Goal: Task Accomplishment & Management: Use online tool/utility

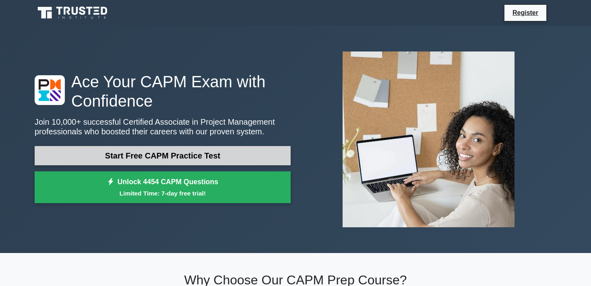
click at [189, 154] on link "Start Free CAPM Practice Test" at bounding box center [163, 155] width 256 height 19
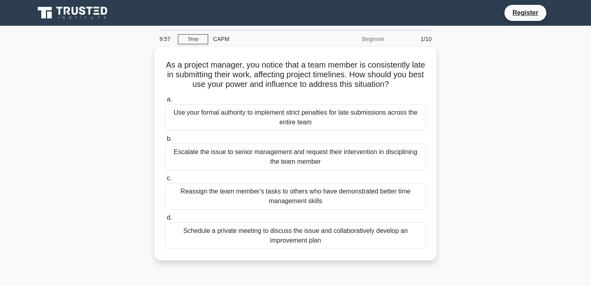
click at [222, 38] on div "CAPM" at bounding box center [263, 39] width 111 height 16
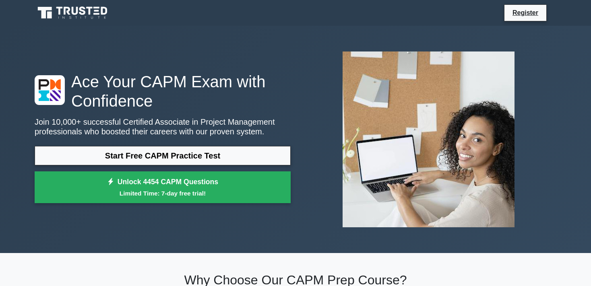
click at [502, 17] on div "Register" at bounding box center [337, 12] width 438 height 17
click at [519, 15] on link "Register" at bounding box center [525, 13] width 35 height 10
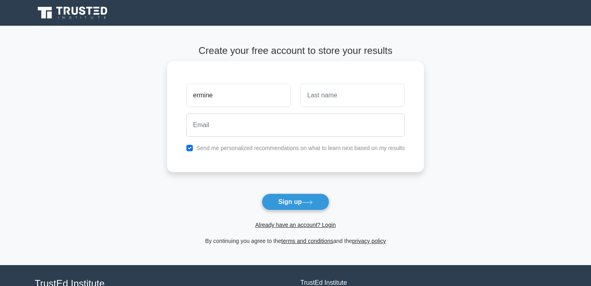
type input "ermine"
click at [337, 96] on input "text" at bounding box center [352, 95] width 104 height 23
type input "blac"
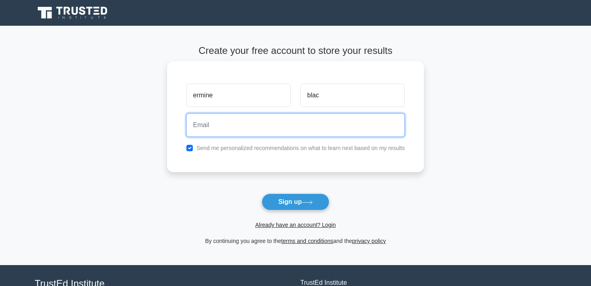
click at [325, 123] on input "email" at bounding box center [295, 125] width 219 height 23
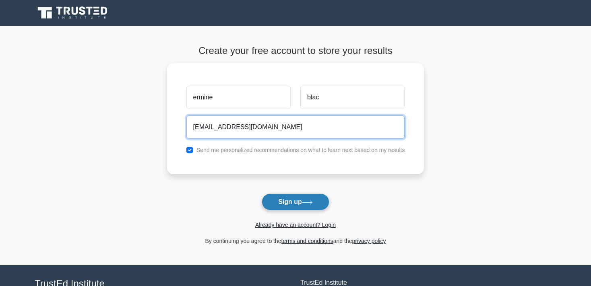
type input "ermineblac7@gmail.com"
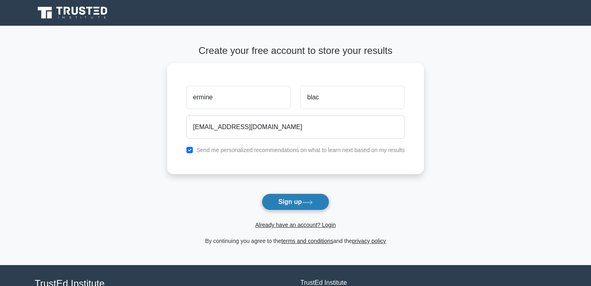
click at [304, 205] on button "Sign up" at bounding box center [296, 202] width 68 height 17
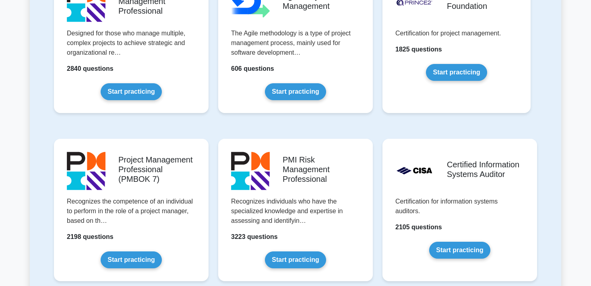
scroll to position [559, 0]
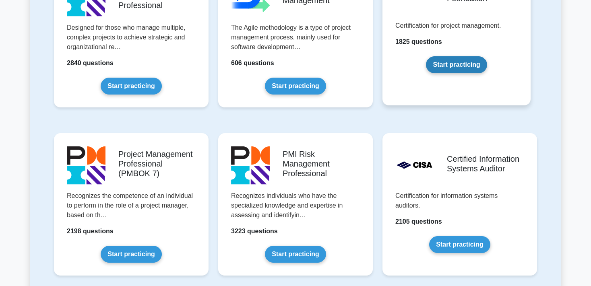
click at [461, 62] on link "Start practicing" at bounding box center [456, 64] width 61 height 17
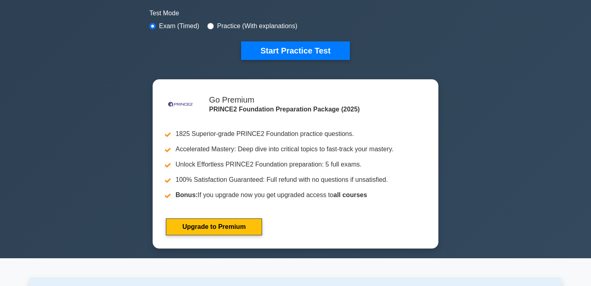
scroll to position [240, 0]
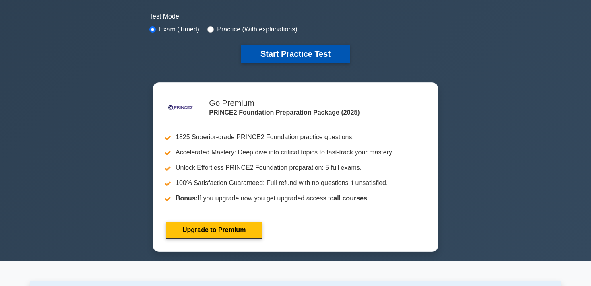
click at [285, 58] on button "Start Practice Test" at bounding box center [295, 54] width 109 height 19
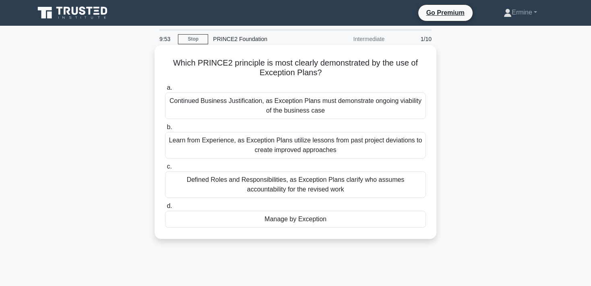
click at [244, 112] on div "Continued Business Justification, as Exception Plans must demonstrate ongoing v…" at bounding box center [295, 106] width 261 height 27
click at [165, 91] on input "a. Continued Business Justification, as Exception Plans must demonstrate ongoin…" at bounding box center [165, 87] width 0 height 5
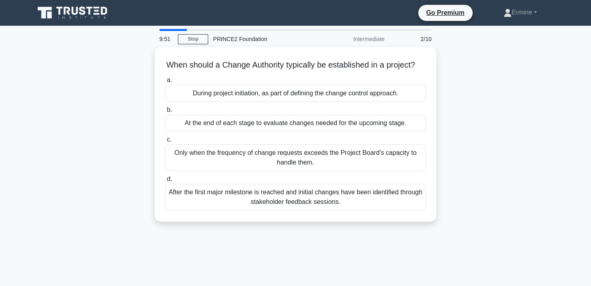
click at [244, 112] on label "b. At the end of each stage to evaluate changes needed for the upcoming stage." at bounding box center [295, 118] width 261 height 27
click at [165, 112] on input "b. At the end of each stage to evaluate changes needed for the upcoming stage." at bounding box center [165, 110] width 0 height 5
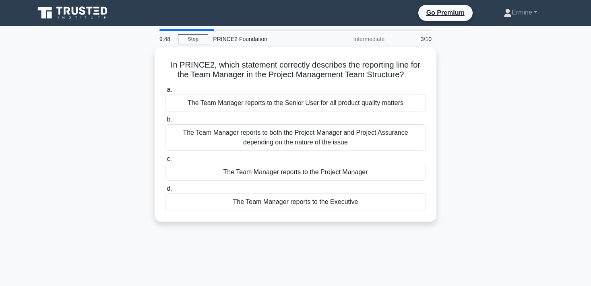
click at [244, 112] on div "a. The Team Manager reports to the Senior User for all product quality matters …" at bounding box center [295, 147] width 271 height 129
click at [206, 42] on link "Stop" at bounding box center [193, 39] width 30 height 10
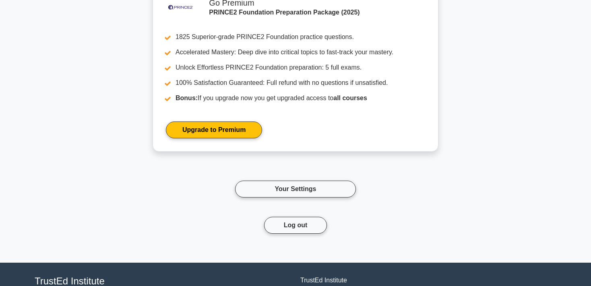
scroll to position [646, 0]
